Goal: Task Accomplishment & Management: Manage account settings

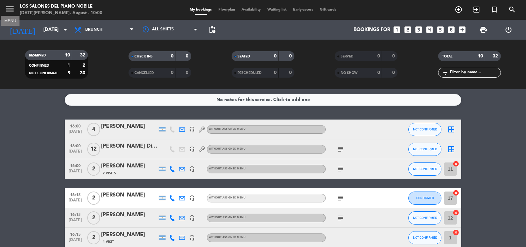
click at [11, 11] on icon "menu" at bounding box center [10, 9] width 10 height 10
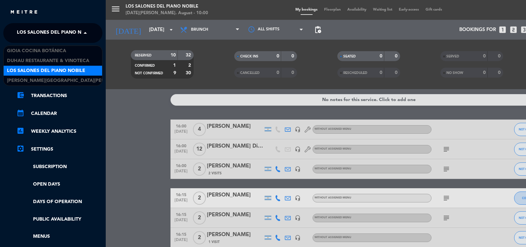
click at [64, 34] on span "Los Salones del Piano Nobile" at bounding box center [56, 33] width 78 height 14
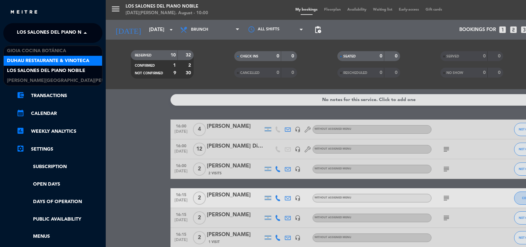
click at [62, 61] on span "Duhau Restaurante & Vinoteca" at bounding box center [48, 61] width 82 height 8
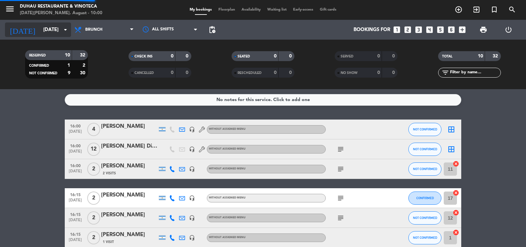
click at [59, 32] on input "[DATE]" at bounding box center [71, 30] width 63 height 12
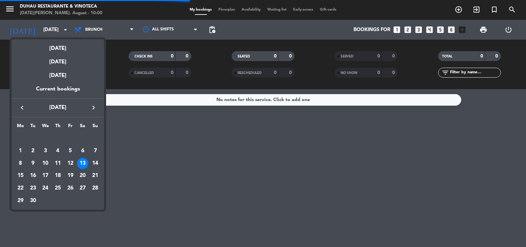
click at [95, 105] on icon "keyboard_arrow_right" at bounding box center [94, 108] width 8 height 8
drag, startPoint x: 32, startPoint y: 180, endPoint x: 34, endPoint y: 177, distance: 4.0
click at [33, 178] on div "14" at bounding box center [32, 175] width 11 height 11
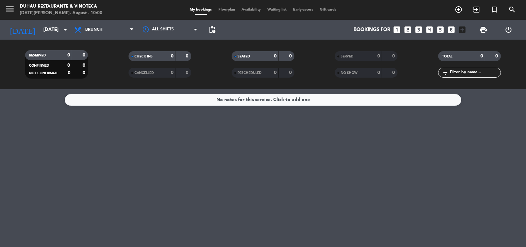
type input "[DATE]"
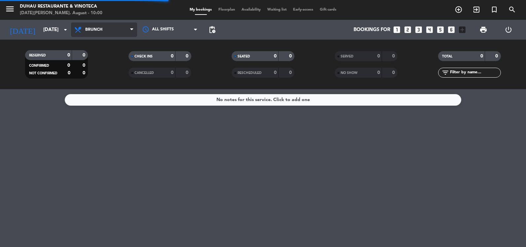
click at [101, 31] on span "Brunch" at bounding box center [93, 29] width 17 height 5
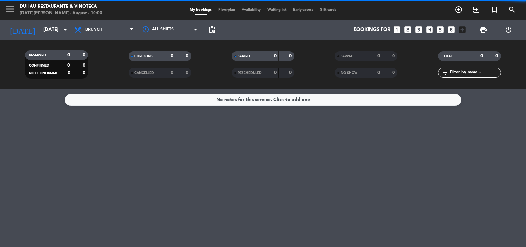
click at [100, 39] on div "All services Breakfast Brunch Lunch Dinner Brunch All services Breakfast Brunch…" at bounding box center [104, 30] width 66 height 20
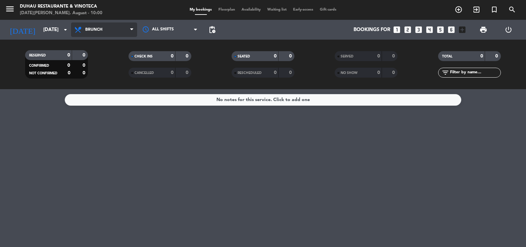
drag, startPoint x: 104, startPoint y: 31, endPoint x: 101, endPoint y: 47, distance: 15.7
click at [104, 33] on span "Brunch" at bounding box center [104, 29] width 66 height 15
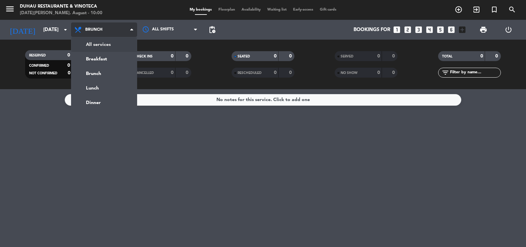
click at [101, 47] on div "menu [PERSON_NAME] Restaurante & Vinoteca [DATE][PERSON_NAME]. August - 10:00 M…" at bounding box center [263, 44] width 526 height 89
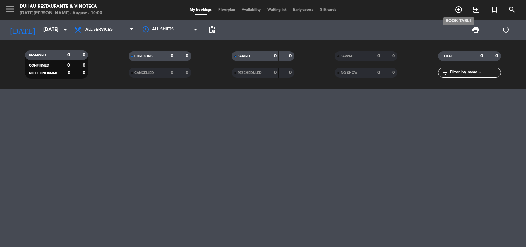
click at [454, 10] on span "add_circle_outline" at bounding box center [459, 9] width 18 height 11
click at [457, 10] on icon "add_circle_outline" at bounding box center [459, 10] width 8 height 8
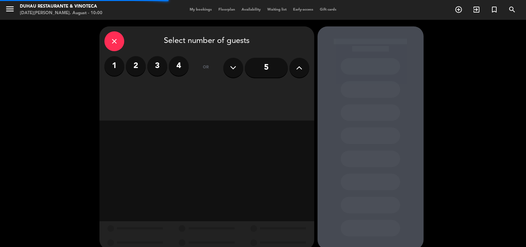
click at [176, 66] on label "4" at bounding box center [179, 66] width 20 height 20
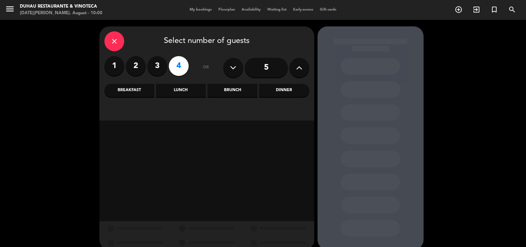
click at [229, 90] on div "Brunch" at bounding box center [233, 90] width 50 height 13
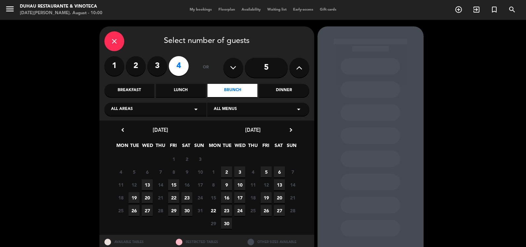
click at [295, 133] on div "[DATE] chevron_right" at bounding box center [253, 130] width 93 height 9
click at [292, 130] on icon "chevron_right" at bounding box center [290, 130] width 7 height 7
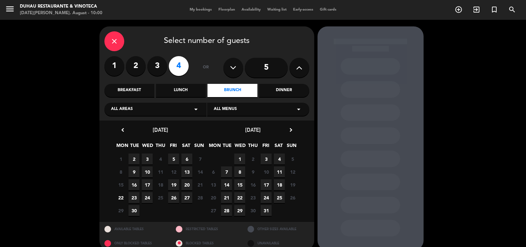
click at [227, 184] on span "14" at bounding box center [226, 184] width 11 height 11
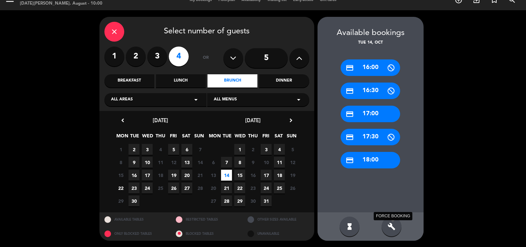
click at [389, 225] on icon "build" at bounding box center [392, 227] width 8 height 8
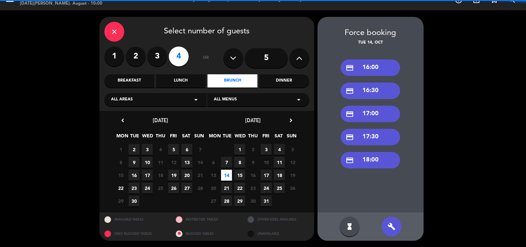
click at [210, 69] on div "or" at bounding box center [205, 58] width 21 height 23
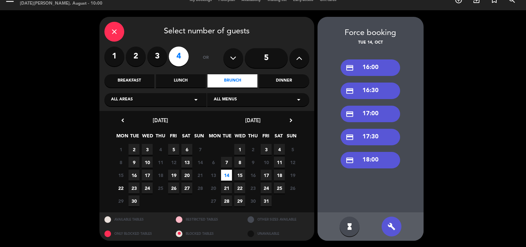
click at [359, 63] on div "credit_card 16:00" at bounding box center [370, 67] width 59 height 17
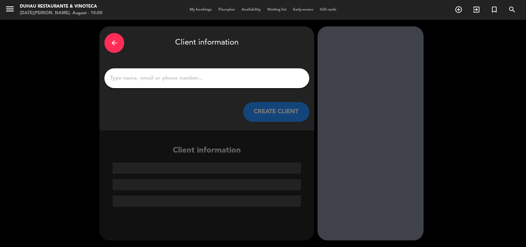
click at [206, 75] on input "1" at bounding box center [206, 78] width 195 height 9
paste input "[PERSON_NAME] x 4"
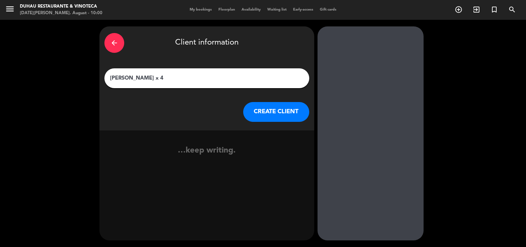
type input "[PERSON_NAME] x 4"
click at [263, 122] on div "arrow_back Client information [PERSON_NAME] x 4 CREATE CLIENT" at bounding box center [206, 78] width 215 height 104
click at [271, 114] on button "CREATE CLIENT" at bounding box center [276, 112] width 66 height 20
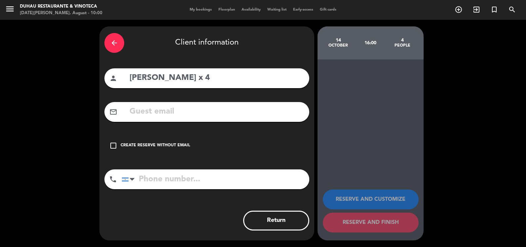
click at [172, 146] on div "Create reserve without email" at bounding box center [155, 145] width 69 height 7
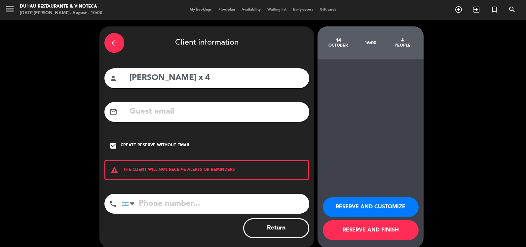
click at [350, 201] on button "RESERVE AND CUSTOMIZE" at bounding box center [371, 207] width 96 height 20
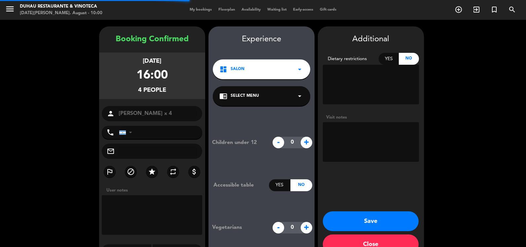
scroll to position [17, 0]
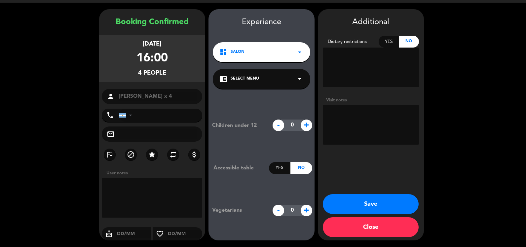
click at [380, 105] on textarea at bounding box center [371, 125] width 96 height 40
drag, startPoint x: 360, startPoint y: 103, endPoint x: 368, endPoint y: 128, distance: 26.3
click at [361, 104] on div "Visit notes" at bounding box center [371, 122] width 96 height 51
click at [368, 128] on textarea at bounding box center [371, 125] width 96 height 40
paste textarea "[PERSON_NAME][EMAIL_ADDRESS][DOMAIN_NAME]"
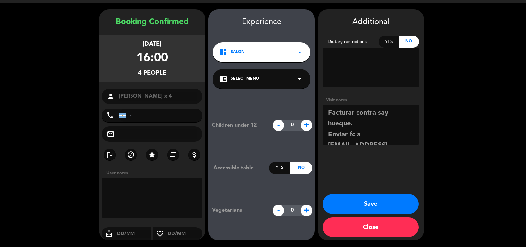
scroll to position [16, 0]
type textarea "Facturar contra say hueque. Enviar fc a [EMAIL_ADDRESS][DOMAIN_NAME]"
click at [400, 202] on button "Save" at bounding box center [371, 204] width 96 height 20
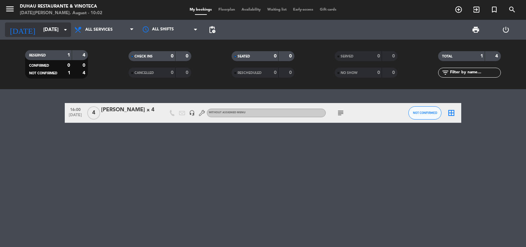
click at [63, 32] on icon "arrow_drop_down" at bounding box center [65, 30] width 8 height 8
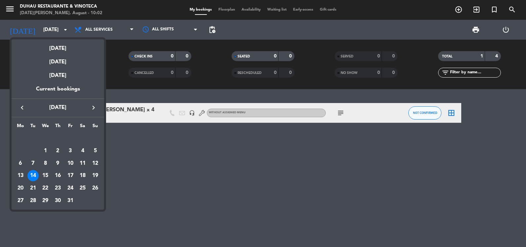
click at [97, 28] on div at bounding box center [263, 123] width 526 height 247
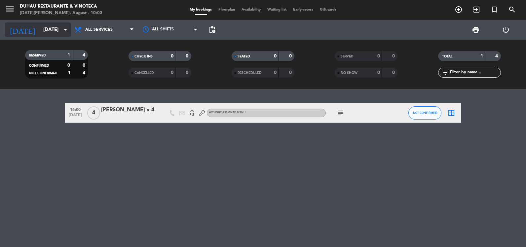
click at [41, 30] on input "[DATE]" at bounding box center [71, 30] width 63 height 12
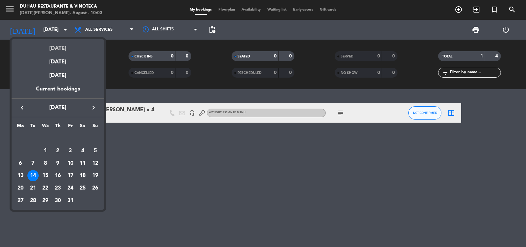
click at [52, 49] on div "[DATE]" at bounding box center [58, 46] width 93 height 14
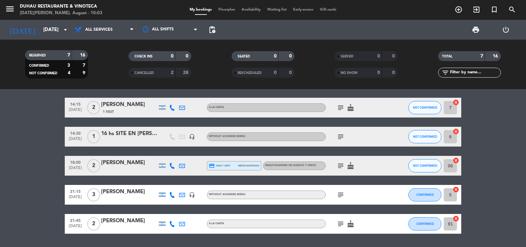
scroll to position [66, 0]
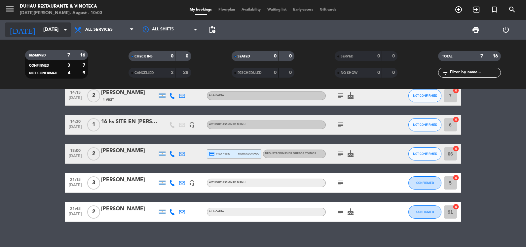
click at [45, 29] on input "[DATE]" at bounding box center [71, 30] width 63 height 12
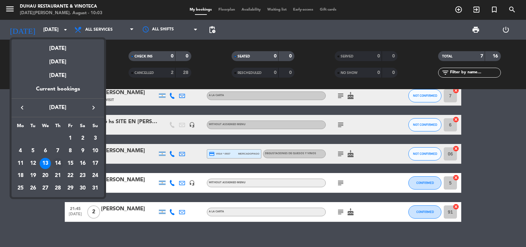
click at [58, 160] on div "14" at bounding box center [57, 163] width 11 height 11
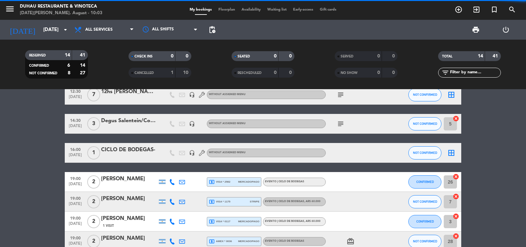
scroll to position [0, 0]
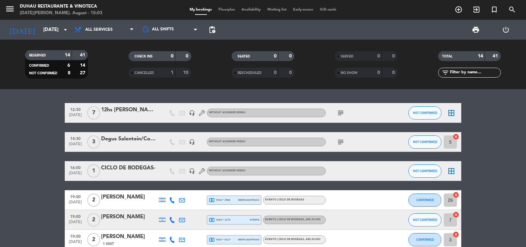
click at [340, 141] on icon "subject" at bounding box center [341, 142] width 8 height 8
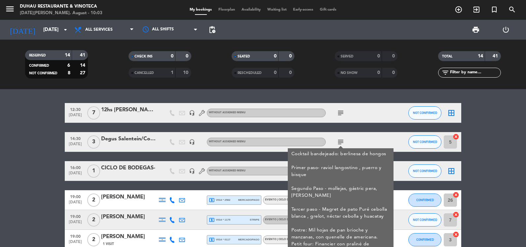
click at [195, 145] on div "headset_mic" at bounding box center [192, 141] width 10 height 19
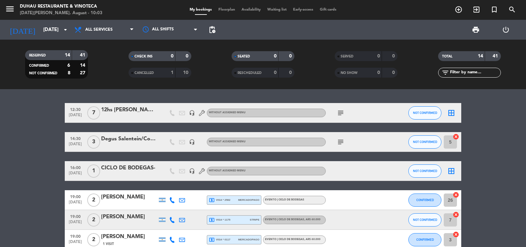
click at [193, 142] on icon "headset_mic" at bounding box center [192, 142] width 6 height 6
click at [44, 33] on input "[DATE]" at bounding box center [71, 30] width 63 height 12
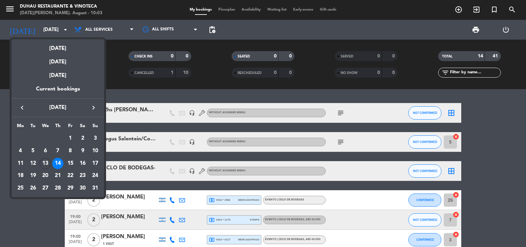
drag, startPoint x: 71, startPoint y: 161, endPoint x: 67, endPoint y: 163, distance: 3.9
click at [71, 162] on div "15" at bounding box center [70, 163] width 11 height 11
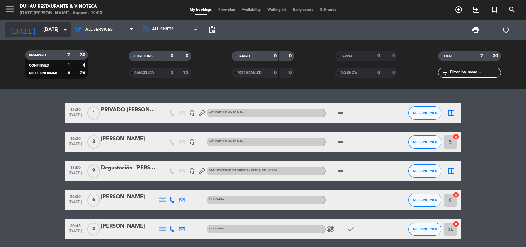
click at [49, 31] on input "[DATE]" at bounding box center [71, 30] width 63 height 12
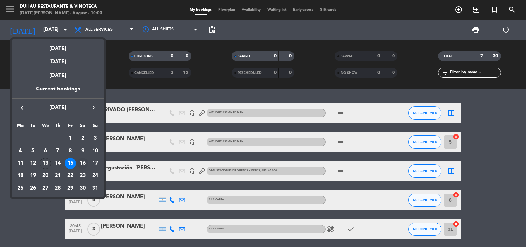
click at [82, 165] on div "16" at bounding box center [82, 163] width 11 height 11
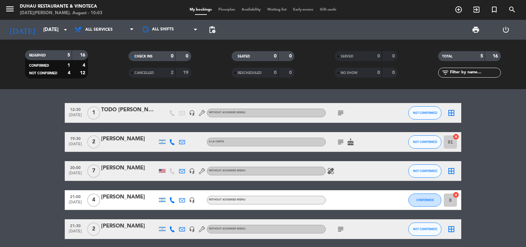
click at [338, 115] on icon "subject" at bounding box center [341, 113] width 8 height 8
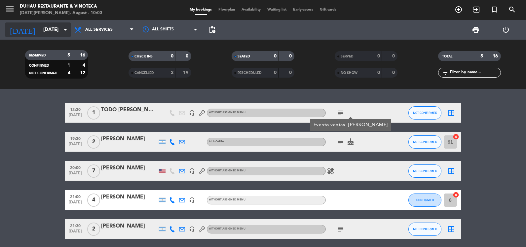
click at [60, 30] on input "[DATE]" at bounding box center [71, 30] width 63 height 12
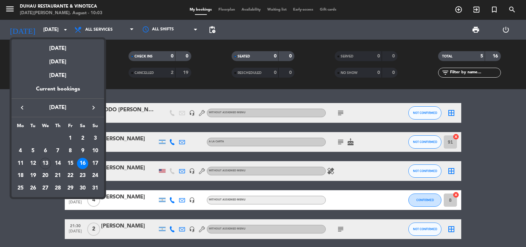
click at [88, 160] on td "16" at bounding box center [83, 163] width 13 height 13
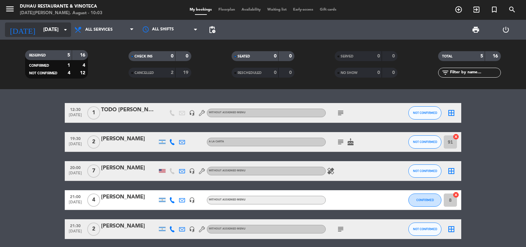
click at [57, 30] on input "[DATE]" at bounding box center [71, 30] width 63 height 12
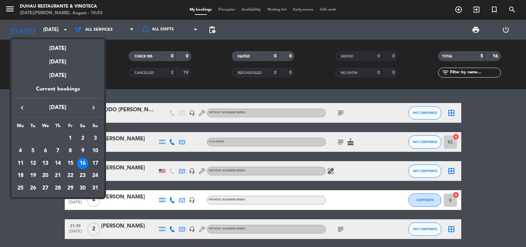
click at [93, 165] on div "17" at bounding box center [95, 163] width 11 height 11
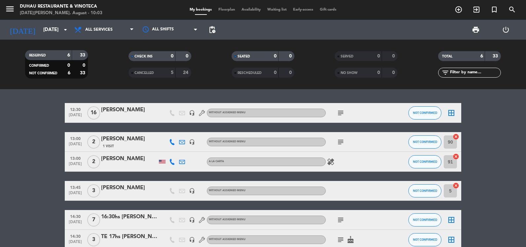
click at [340, 114] on icon "subject" at bounding box center [341, 113] width 8 height 8
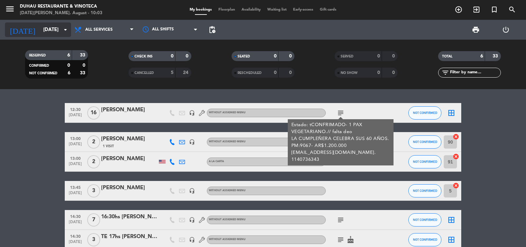
click at [59, 36] on div "[DATE] [DATE] arrow_drop_down" at bounding box center [38, 29] width 66 height 15
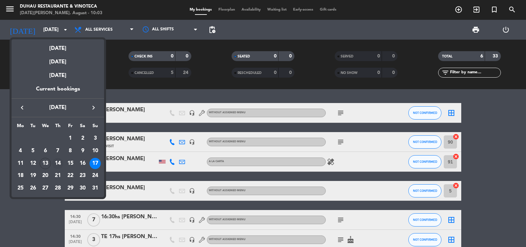
click at [53, 165] on div "14" at bounding box center [57, 163] width 11 height 11
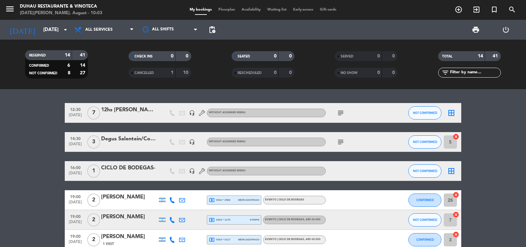
click at [139, 143] on div "Degus Salentein/Cornelie" at bounding box center [129, 139] width 56 height 9
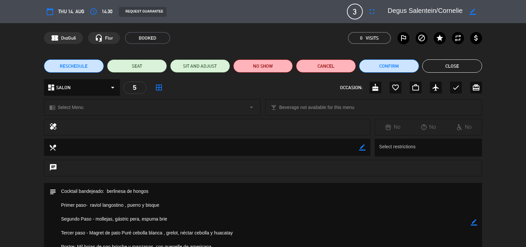
click at [469, 69] on button "Close" at bounding box center [452, 65] width 60 height 13
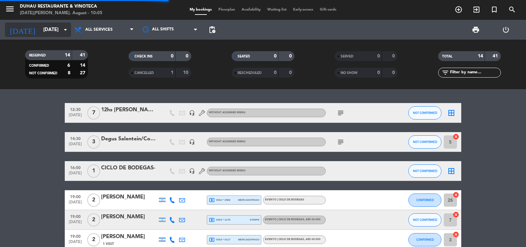
click at [50, 32] on input "[DATE]" at bounding box center [71, 30] width 63 height 12
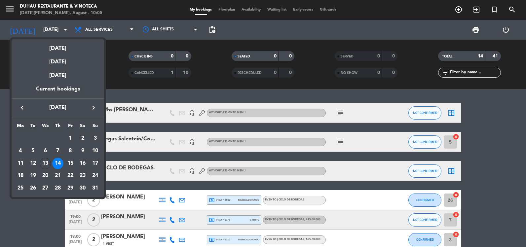
click at [93, 111] on icon "keyboard_arrow_right" at bounding box center [94, 108] width 8 height 8
click at [95, 108] on icon "keyboard_arrow_right" at bounding box center [94, 108] width 8 height 8
click at [32, 173] on div "14" at bounding box center [32, 175] width 11 height 11
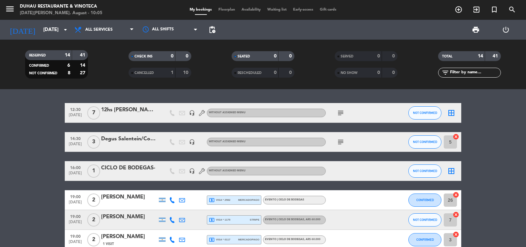
type input "[DATE]"
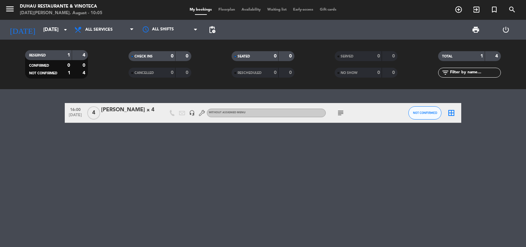
click at [123, 118] on div at bounding box center [129, 117] width 56 height 5
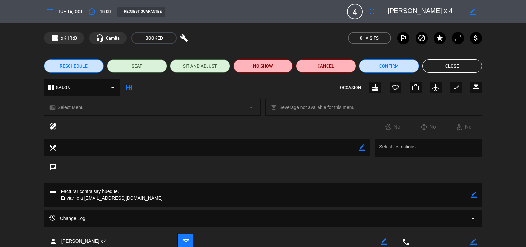
click at [477, 193] on icon "border_color" at bounding box center [474, 195] width 6 height 6
click at [191, 182] on div "chat" at bounding box center [263, 171] width 526 height 23
click at [184, 188] on textarea at bounding box center [263, 195] width 415 height 24
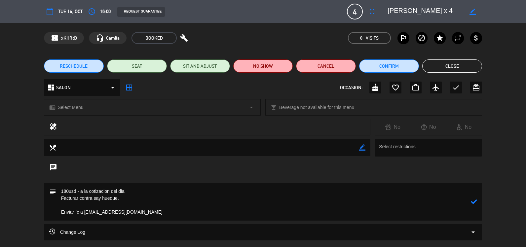
type textarea "180usd - a la cotizacion del dia Facturar contra say hueque. Enviar fc a [EMAIL…"
click at [474, 201] on icon at bounding box center [474, 202] width 6 height 6
click at [463, 65] on button "Close" at bounding box center [452, 65] width 60 height 13
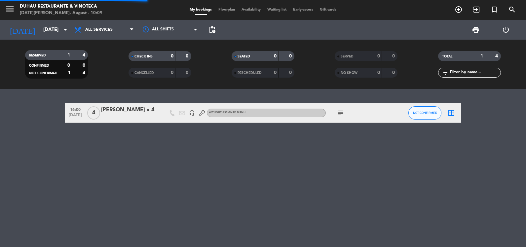
click at [61, 19] on div "menu [PERSON_NAME] Restaurante & Vinoteca [DATE][PERSON_NAME]. August - 10:09 M…" at bounding box center [263, 10] width 526 height 20
click at [56, 31] on input "[DATE]" at bounding box center [71, 30] width 63 height 12
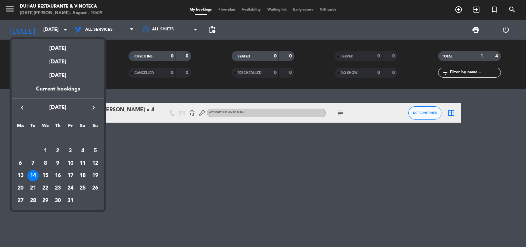
click at [23, 110] on icon "keyboard_arrow_left" at bounding box center [22, 108] width 8 height 8
click at [19, 104] on icon "keyboard_arrow_left" at bounding box center [22, 108] width 8 height 8
click at [45, 163] on div "13" at bounding box center [45, 163] width 11 height 11
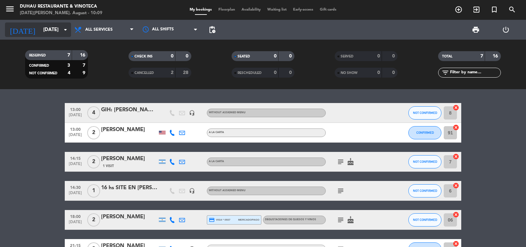
click at [41, 35] on input "[DATE]" at bounding box center [71, 30] width 63 height 12
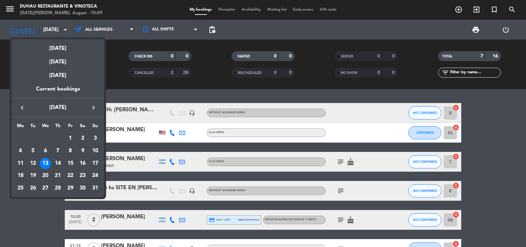
click at [51, 158] on td "13" at bounding box center [45, 163] width 13 height 13
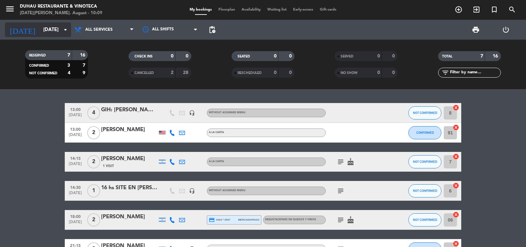
click at [54, 34] on input "[DATE]" at bounding box center [71, 30] width 63 height 12
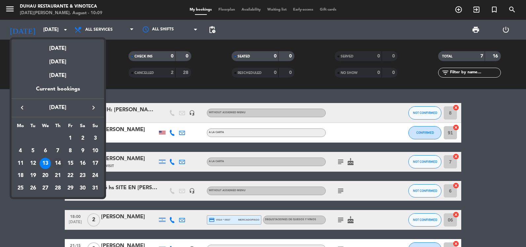
click at [55, 162] on div "14" at bounding box center [57, 163] width 11 height 11
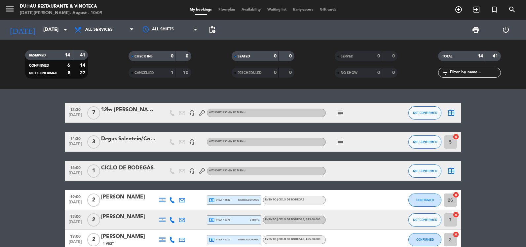
click at [131, 146] on div at bounding box center [129, 146] width 56 height 5
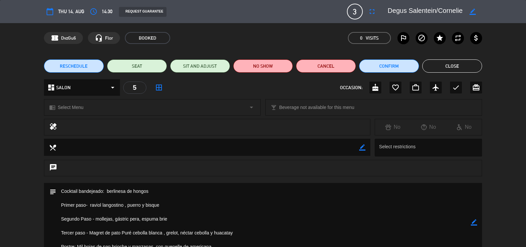
click at [460, 73] on div "RESCHEDULE SEAT SIT AND ADJUST NO SHOW Cancel Confirm Close" at bounding box center [263, 66] width 526 height 26
click at [460, 69] on button "Close" at bounding box center [452, 65] width 60 height 13
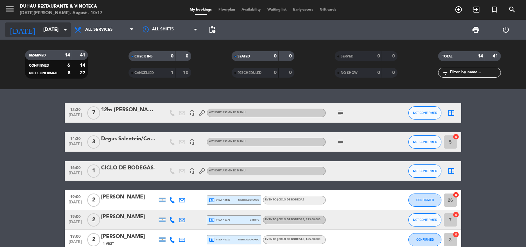
click at [43, 32] on input "[DATE]" at bounding box center [71, 30] width 63 height 12
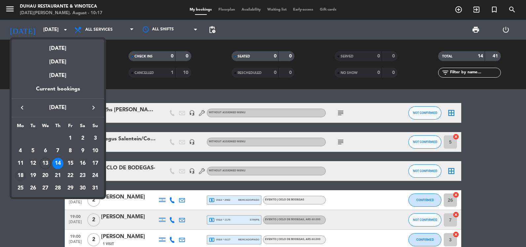
click at [20, 175] on div "18" at bounding box center [20, 175] width 11 height 11
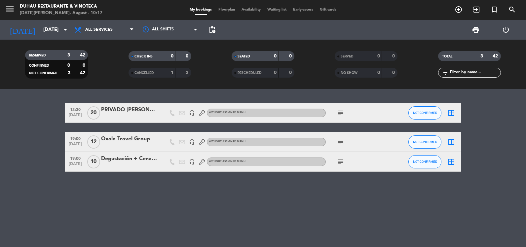
click at [339, 110] on icon "subject" at bounding box center [341, 113] width 8 height 8
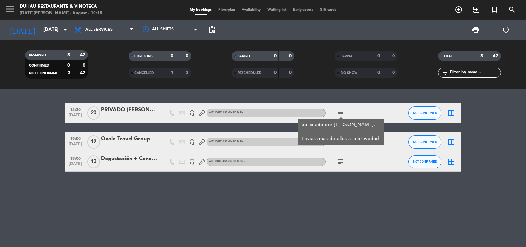
click at [126, 112] on div "PRIVADO [PERSON_NAME] - SALENTEIN" at bounding box center [129, 110] width 56 height 9
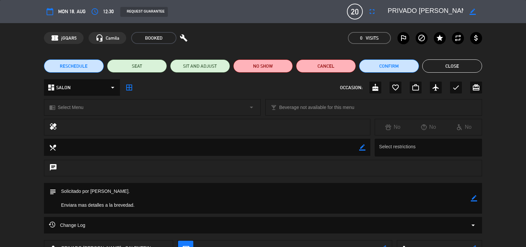
click at [421, 11] on textarea at bounding box center [426, 12] width 76 height 12
click at [435, 68] on button "Close" at bounding box center [452, 65] width 60 height 13
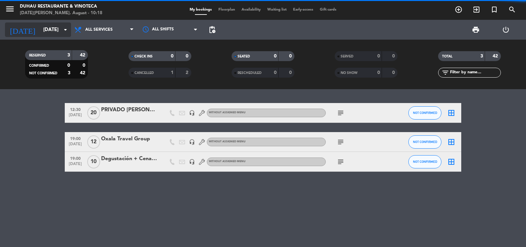
click at [47, 29] on input "[DATE]" at bounding box center [71, 30] width 63 height 12
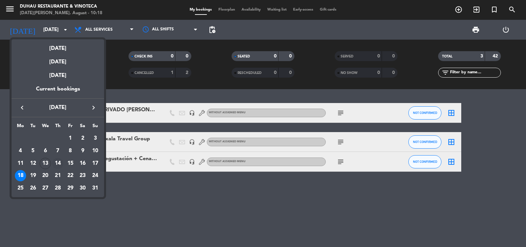
click at [57, 161] on div "14" at bounding box center [57, 163] width 11 height 11
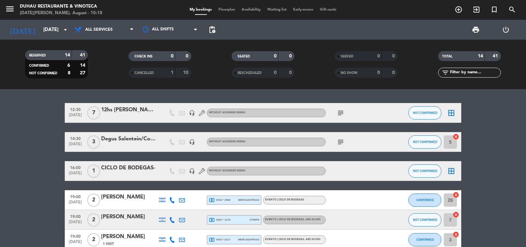
click at [122, 144] on div at bounding box center [129, 146] width 56 height 5
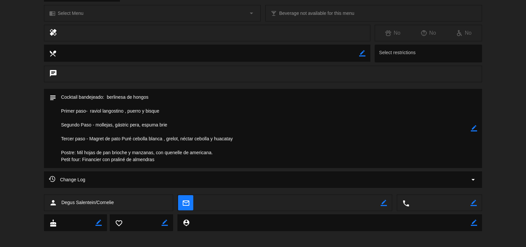
scroll to position [98, 0]
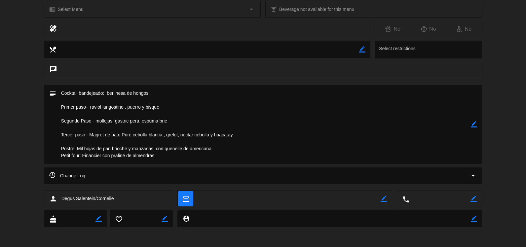
drag, startPoint x: 160, startPoint y: 154, endPoint x: 58, endPoint y: 79, distance: 126.7
click at [58, 79] on div "calendar_today Thu 14, Aug access_time 14:30 REQUEST GUARANTEE 3 Degus Salentei…" at bounding box center [263, 123] width 526 height 247
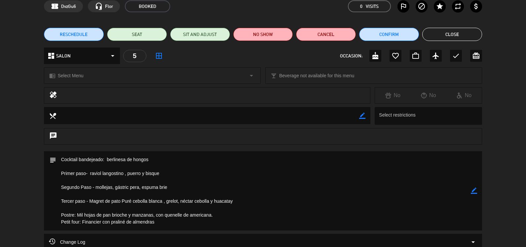
scroll to position [0, 0]
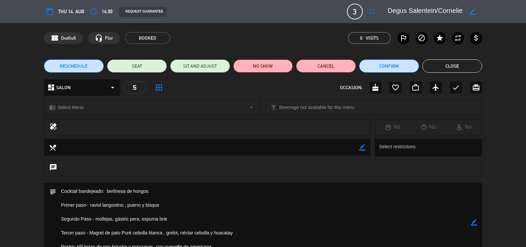
click at [458, 66] on button "Close" at bounding box center [452, 65] width 60 height 13
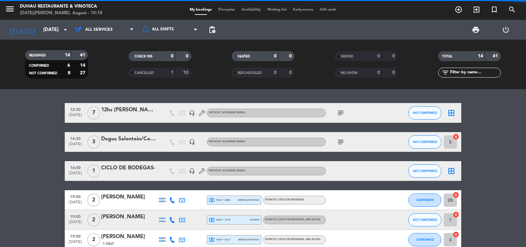
click at [57, 37] on div "[DATE] [DATE] arrow_drop_down" at bounding box center [38, 30] width 66 height 20
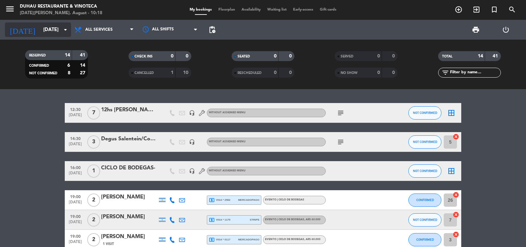
click at [58, 34] on input "[DATE]" at bounding box center [71, 30] width 63 height 12
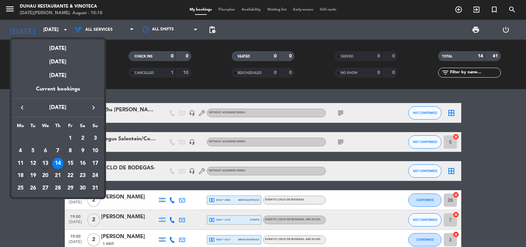
click at [22, 177] on div "18" at bounding box center [20, 175] width 11 height 11
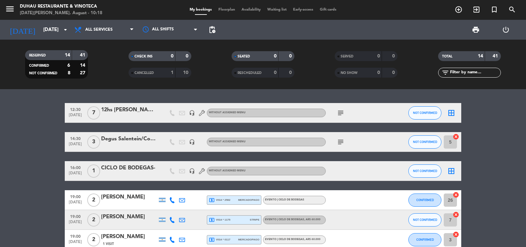
type input "[DATE]"
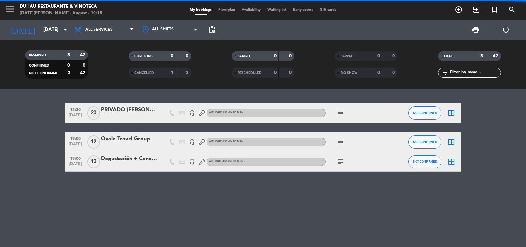
click at [129, 122] on div "12:30 [DATE] PRIVADO [PERSON_NAME] - SALENTEIN headset_mic Without assigned men…" at bounding box center [263, 113] width 397 height 20
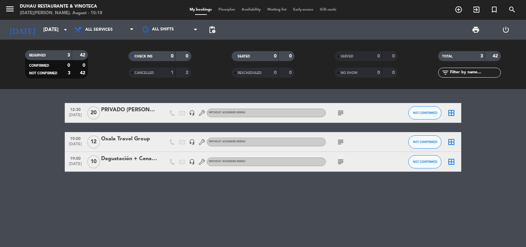
click at [132, 116] on div at bounding box center [129, 117] width 56 height 5
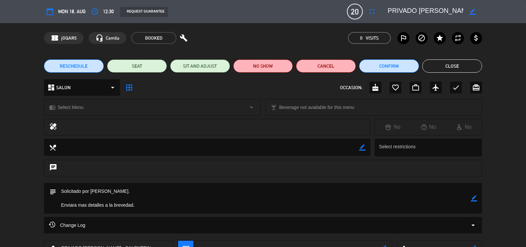
click at [471, 198] on icon "border_color" at bounding box center [474, 198] width 6 height 6
click at [251, 205] on textarea at bounding box center [263, 198] width 415 height 31
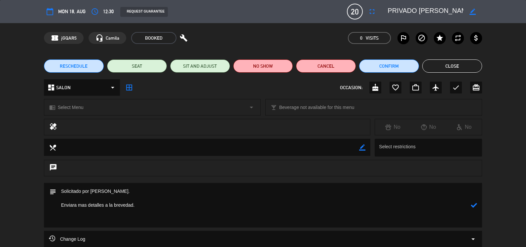
paste textarea "Cocktail bandejeado: berlinesa de hongos Primer paso- raviol langostino , puerr…"
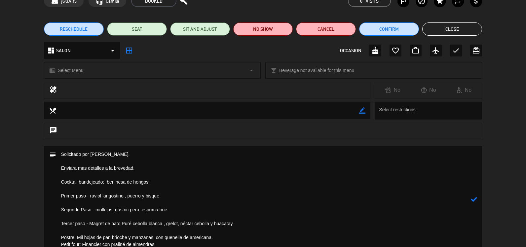
type textarea "Solicitado por [PERSON_NAME]. Enviara mas detalles a la brevedad. Cocktail band…"
click at [471, 201] on icon at bounding box center [474, 199] width 6 height 6
click at [453, 27] on button "Close" at bounding box center [452, 28] width 60 height 13
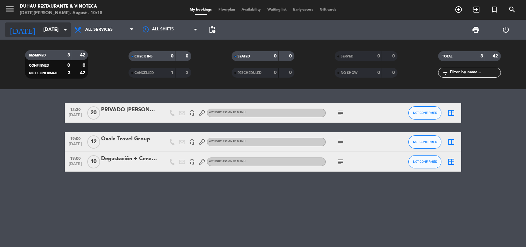
click at [40, 27] on input "[DATE]" at bounding box center [71, 30] width 63 height 12
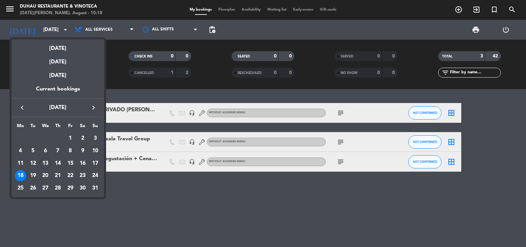
drag, startPoint x: 56, startPoint y: 163, endPoint x: 61, endPoint y: 153, distance: 10.7
click at [56, 163] on div "14" at bounding box center [57, 163] width 11 height 11
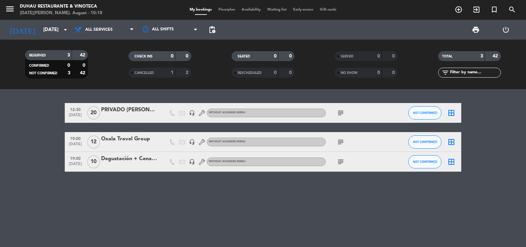
type input "[DATE]"
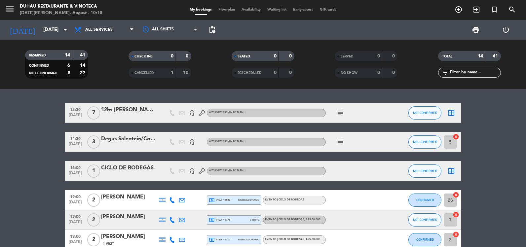
click at [120, 146] on div at bounding box center [129, 146] width 56 height 5
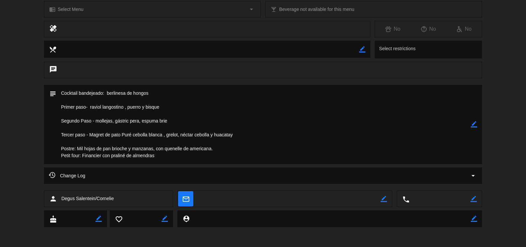
scroll to position [0, 0]
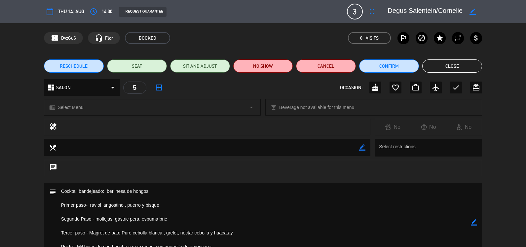
click at [470, 12] on icon "border_color" at bounding box center [473, 12] width 6 height 6
click at [372, 12] on icon "fullscreen" at bounding box center [372, 12] width 8 height 8
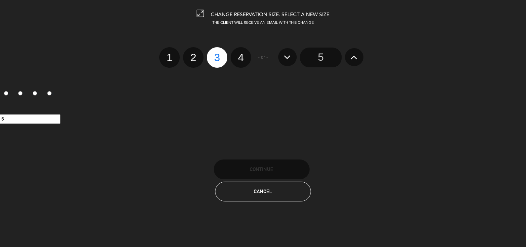
click at [242, 59] on label "4" at bounding box center [241, 57] width 20 height 20
click at [242, 54] on input "4" at bounding box center [240, 52] width 4 height 4
radio input "true"
radio input "false"
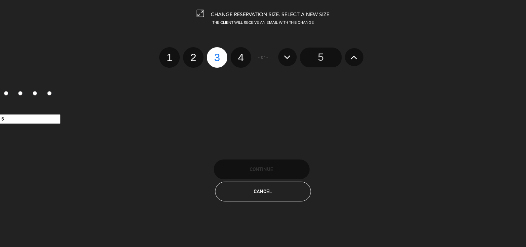
radio input "false"
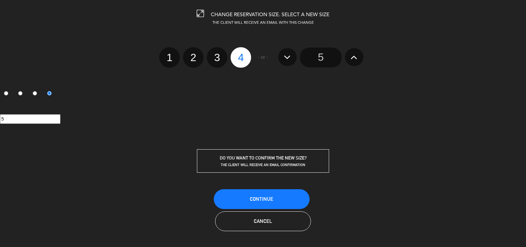
click at [355, 54] on icon at bounding box center [354, 57] width 7 height 11
radio input "false"
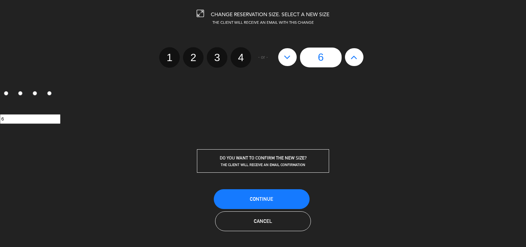
click at [355, 54] on icon at bounding box center [354, 57] width 7 height 11
type input "7"
click at [355, 54] on icon at bounding box center [354, 57] width 7 height 11
type input "8"
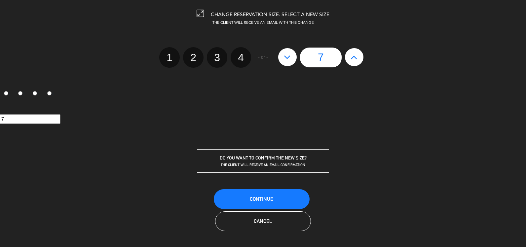
type input "8"
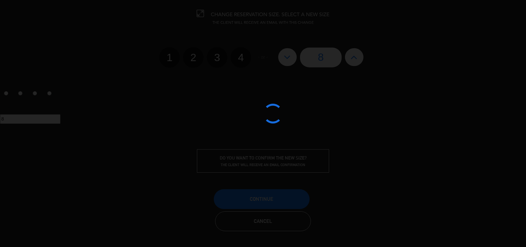
click at [267, 191] on div at bounding box center [263, 123] width 526 height 247
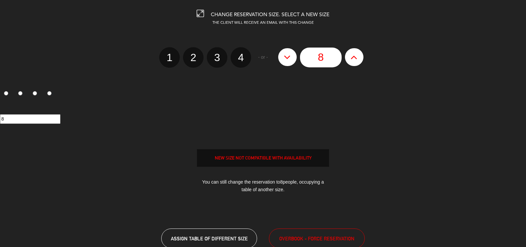
click at [266, 197] on div "You can still change the reservation to 8 people, occupying a table of another …" at bounding box center [263, 185] width 132 height 25
click at [324, 238] on span "OVERBOOK - FORCE RESERVATION" at bounding box center [316, 239] width 75 height 8
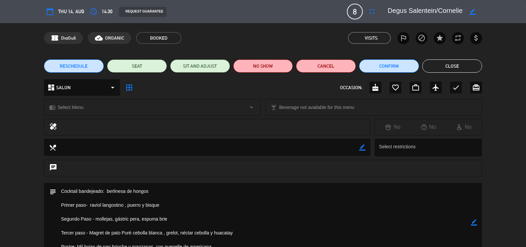
click at [467, 8] on div "border_color" at bounding box center [472, 12] width 19 height 12
click at [474, 9] on icon "border_color" at bounding box center [473, 12] width 6 height 6
click at [369, 12] on icon "fullscreen" at bounding box center [372, 12] width 8 height 8
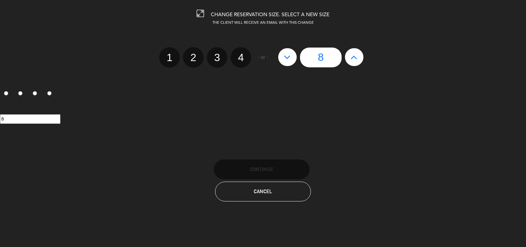
click at [292, 58] on button at bounding box center [287, 57] width 19 height 18
type input "7"
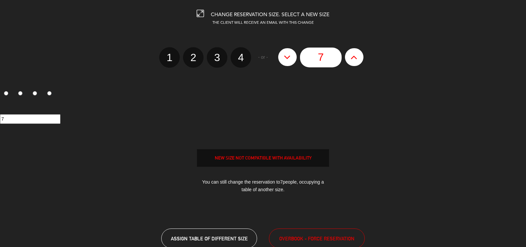
click at [286, 59] on edit-booking-info-modal "CHANGE RESERVATION SIZE. SELECT A NEW SIZE THE CLIENT WILL RECEIVE AN EMAIL WIT…" at bounding box center [263, 123] width 526 height 247
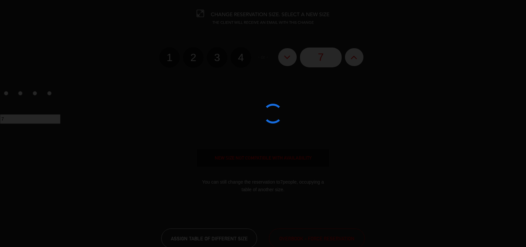
drag, startPoint x: 286, startPoint y: 59, endPoint x: 279, endPoint y: 62, distance: 7.7
click at [286, 59] on div at bounding box center [263, 123] width 526 height 247
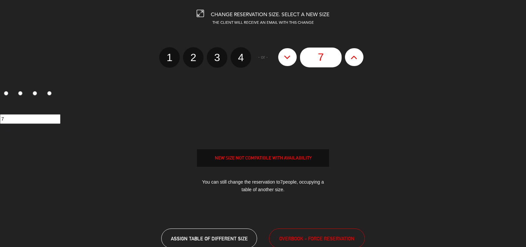
click at [217, 57] on label "3" at bounding box center [217, 57] width 20 height 20
click at [217, 54] on input "3" at bounding box center [216, 52] width 4 height 4
radio input "true"
radio input "false"
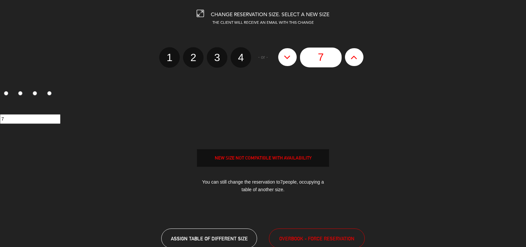
radio input "false"
radio input "true"
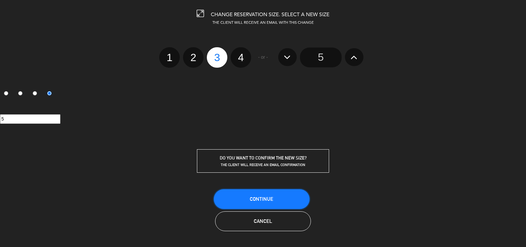
click at [282, 200] on button "Continue" at bounding box center [262, 199] width 96 height 20
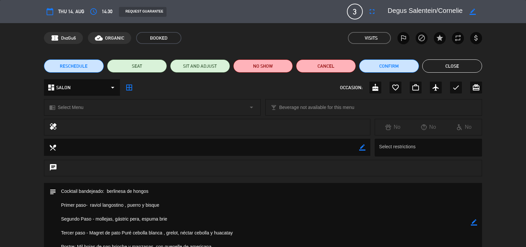
click at [455, 68] on button "Close" at bounding box center [452, 65] width 60 height 13
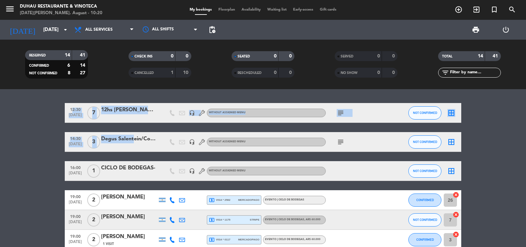
drag, startPoint x: 52, startPoint y: 136, endPoint x: 132, endPoint y: 136, distance: 80.0
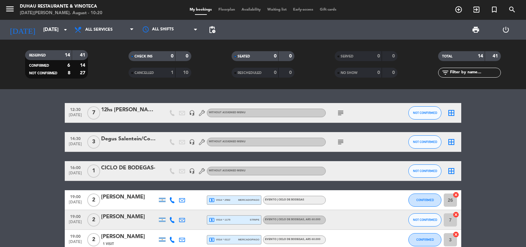
drag, startPoint x: 132, startPoint y: 136, endPoint x: 115, endPoint y: 157, distance: 26.8
drag, startPoint x: 127, startPoint y: 143, endPoint x: 163, endPoint y: 140, distance: 36.5
click at [163, 140] on div "14:30 [DATE] 3 Degus Salentein/Cornelie headset_mic Without assigned menu subje…" at bounding box center [263, 142] width 397 height 20
click at [70, 139] on span "14:30" at bounding box center [75, 138] width 17 height 8
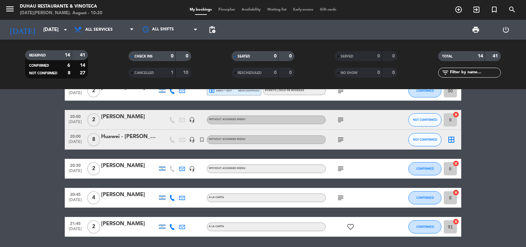
scroll to position [198, 0]
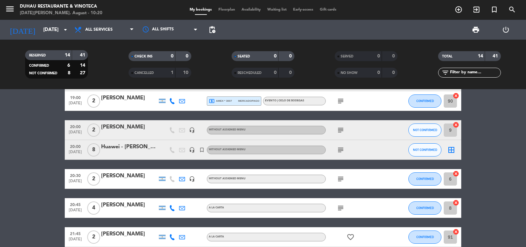
click at [340, 149] on icon "subject" at bounding box center [341, 150] width 8 height 8
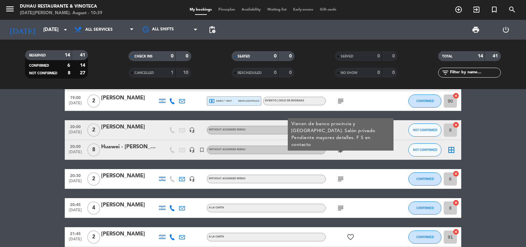
click at [122, 141] on div "20:00 [DATE] 8 Huawei - [PERSON_NAME] headset_mic turned_in_not Without assigne…" at bounding box center [263, 150] width 397 height 20
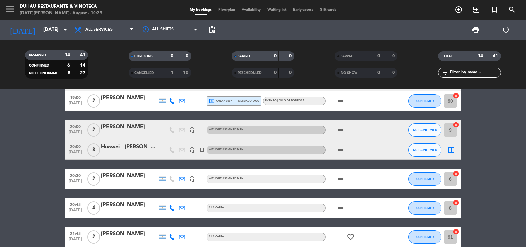
click at [122, 148] on div "Huawei - [PERSON_NAME]" at bounding box center [129, 147] width 56 height 9
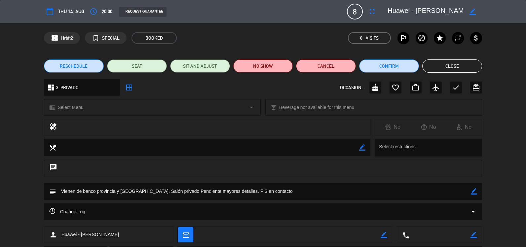
click at [473, 193] on icon "border_color" at bounding box center [474, 191] width 6 height 6
drag, startPoint x: 60, startPoint y: 192, endPoint x: 241, endPoint y: 192, distance: 180.4
click at [241, 192] on textarea at bounding box center [263, 191] width 415 height 17
click at [285, 192] on textarea at bounding box center [263, 191] width 415 height 17
drag, startPoint x: 276, startPoint y: 192, endPoint x: 140, endPoint y: 189, distance: 135.5
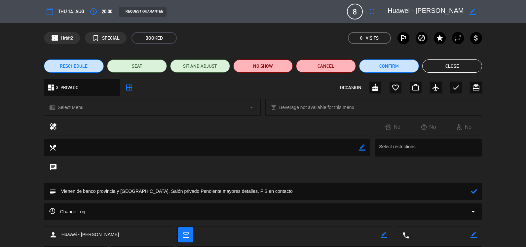
click at [140, 189] on textarea at bounding box center [263, 191] width 415 height 17
type textarea "Vienen de banco provincia y [GEOGRAPHIC_DATA]."
click at [472, 9] on icon "border_color" at bounding box center [473, 12] width 6 height 6
click at [386, 9] on div at bounding box center [432, 12] width 99 height 12
click at [388, 9] on textarea at bounding box center [426, 12] width 76 height 12
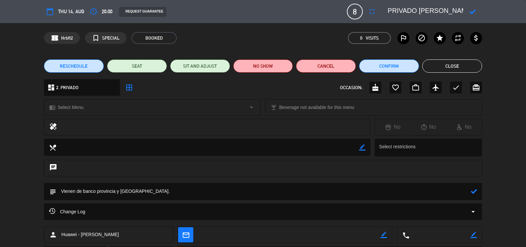
type textarea "PRIVADO [PERSON_NAME] Huawei - [PERSON_NAME]"
click at [469, 9] on div at bounding box center [472, 12] width 19 height 12
click at [475, 12] on icon at bounding box center [473, 12] width 6 height 6
click at [475, 191] on icon at bounding box center [474, 191] width 6 height 6
click at [477, 194] on icon "border_color" at bounding box center [474, 191] width 6 height 6
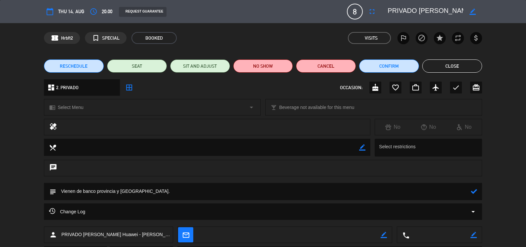
click at [64, 192] on textarea at bounding box center [263, 191] width 415 height 17
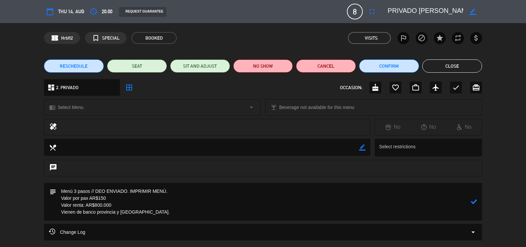
click at [177, 192] on textarea at bounding box center [263, 202] width 415 height 38
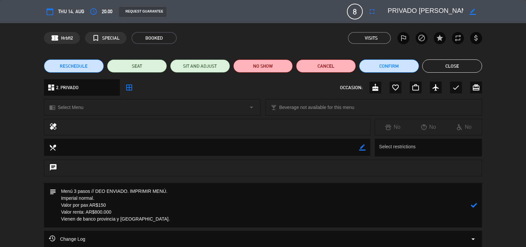
click at [142, 210] on textarea at bounding box center [263, 205] width 415 height 45
click at [477, 206] on icon at bounding box center [474, 209] width 6 height 6
click at [475, 207] on icon "border_color" at bounding box center [474, 209] width 6 height 6
drag, startPoint x: 182, startPoint y: 221, endPoint x: 182, endPoint y: 212, distance: 8.9
click at [182, 219] on textarea at bounding box center [263, 209] width 415 height 52
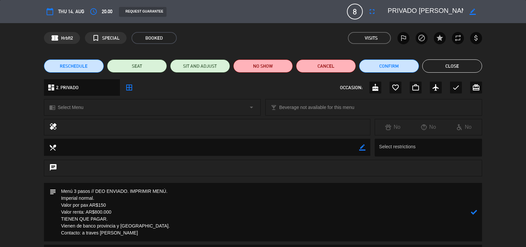
type textarea "Menú 3 pasos // DEO ENVIADO. IMPRIMIR MENÚ. Imperial normal. Valor por pax AR$1…"
click at [471, 212] on icon at bounding box center [474, 212] width 6 height 6
click at [481, 67] on button "Close" at bounding box center [452, 65] width 60 height 13
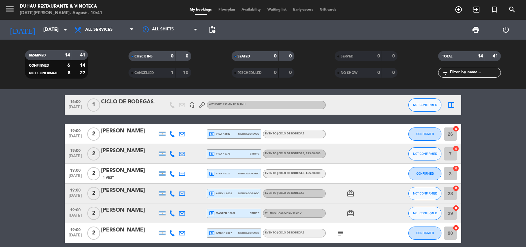
scroll to position [0, 0]
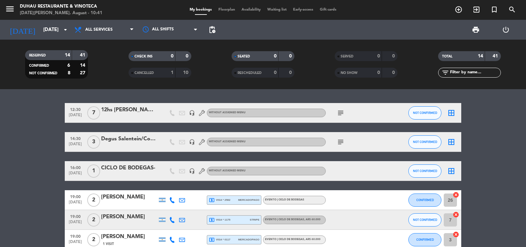
click at [116, 136] on div "Degus Salentein/Cornelie" at bounding box center [129, 139] width 56 height 9
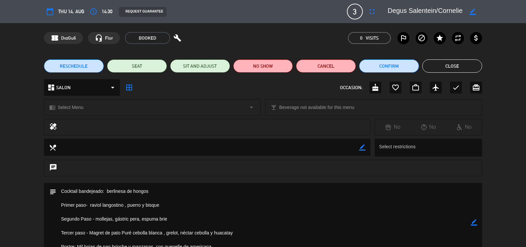
click at [473, 221] on icon "border_color" at bounding box center [474, 222] width 6 height 6
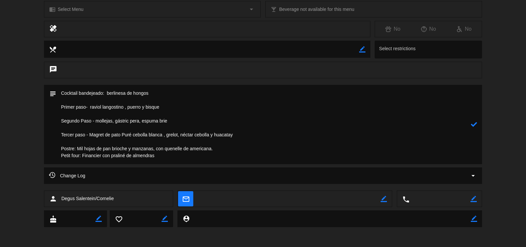
click at [62, 93] on textarea at bounding box center [263, 124] width 415 height 79
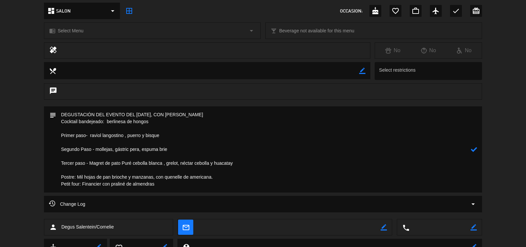
scroll to position [65, 0]
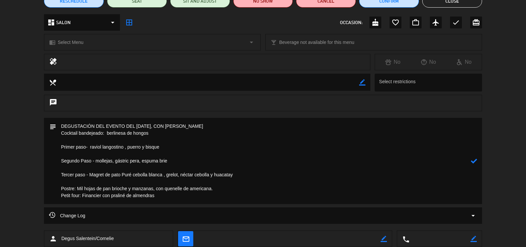
click at [105, 124] on textarea at bounding box center [263, 161] width 415 height 86
type textarea "DEGUSTACIÓN DE MENÚ DEL EVENTO DEL [DATE], CON [PERSON_NAME] Cocktail bandejead…"
click at [476, 159] on icon at bounding box center [474, 161] width 6 height 6
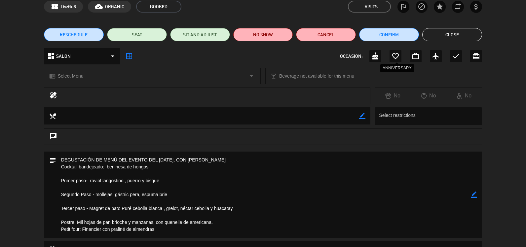
scroll to position [0, 0]
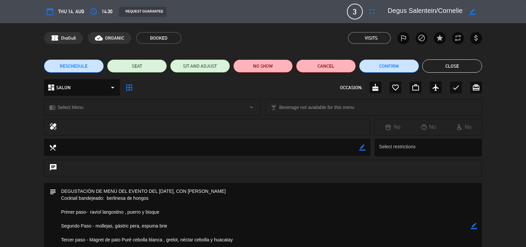
click at [433, 58] on div "RESCHEDULE SEAT SIT AND ADJUST NO SHOW Cancel Confirm Close" at bounding box center [263, 66] width 526 height 26
click at [432, 62] on button "Close" at bounding box center [452, 65] width 60 height 13
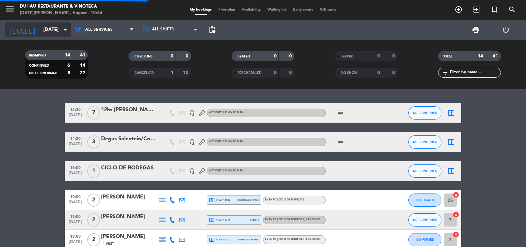
click at [52, 29] on input "[DATE]" at bounding box center [71, 30] width 63 height 12
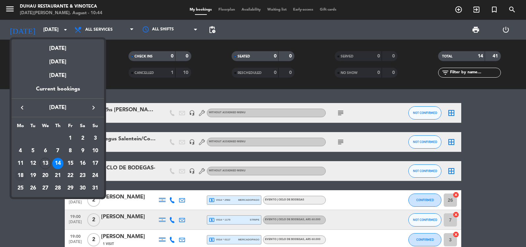
click at [23, 177] on div "18" at bounding box center [20, 175] width 11 height 11
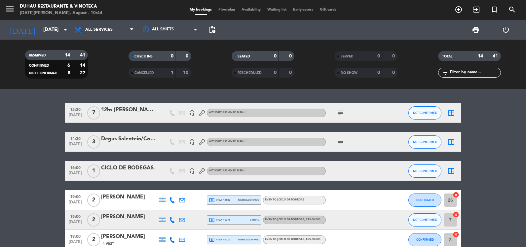
type input "[DATE]"
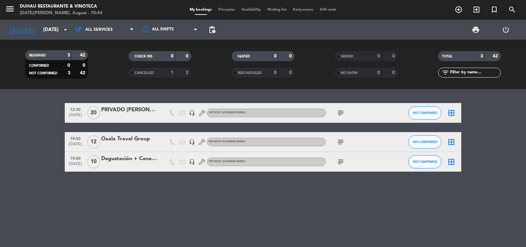
click at [133, 112] on div "PRIVADO [PERSON_NAME] - SALENTEIN" at bounding box center [129, 110] width 56 height 9
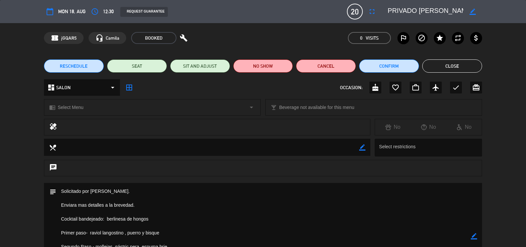
click at [473, 239] on icon "border_color" at bounding box center [474, 236] width 6 height 6
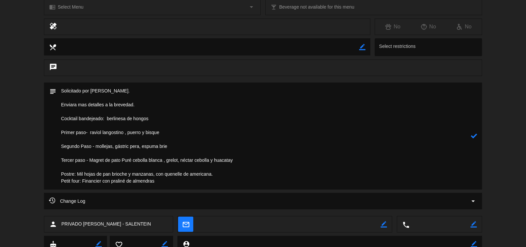
scroll to position [60, 0]
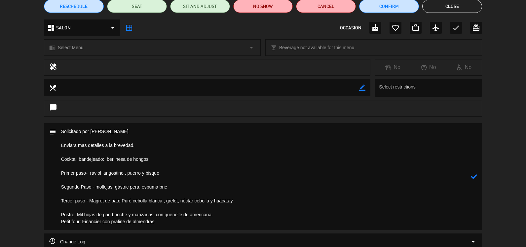
drag, startPoint x: 112, startPoint y: 131, endPoint x: 59, endPoint y: 132, distance: 52.5
click at [59, 132] on textarea at bounding box center [263, 176] width 415 height 107
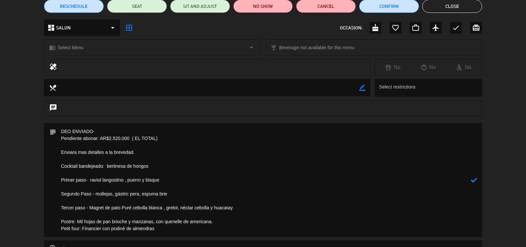
click at [119, 126] on textarea at bounding box center [263, 180] width 415 height 114
drag, startPoint x: 100, startPoint y: 150, endPoint x: 47, endPoint y: 152, distance: 53.9
click at [47, 152] on div "subject" at bounding box center [263, 180] width 439 height 114
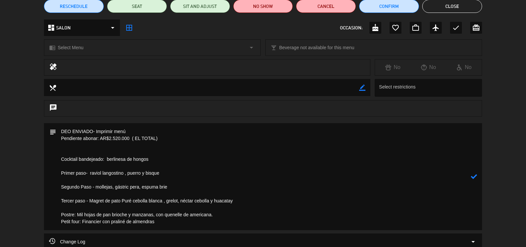
click at [72, 152] on textarea at bounding box center [263, 176] width 415 height 107
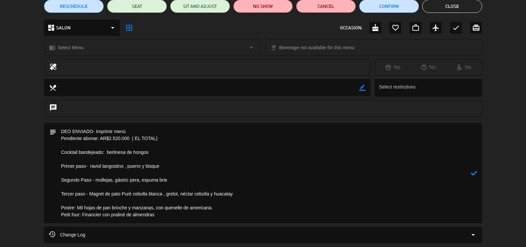
click at [169, 131] on textarea at bounding box center [263, 173] width 415 height 100
type textarea "DEO ENVIADO- Imprimir menú// traen las copas ellos y los vinos- Pendiente abona…"
click at [474, 172] on icon at bounding box center [474, 173] width 6 height 6
click at [441, 8] on button "Close" at bounding box center [452, 6] width 60 height 13
